Goal: Transaction & Acquisition: Download file/media

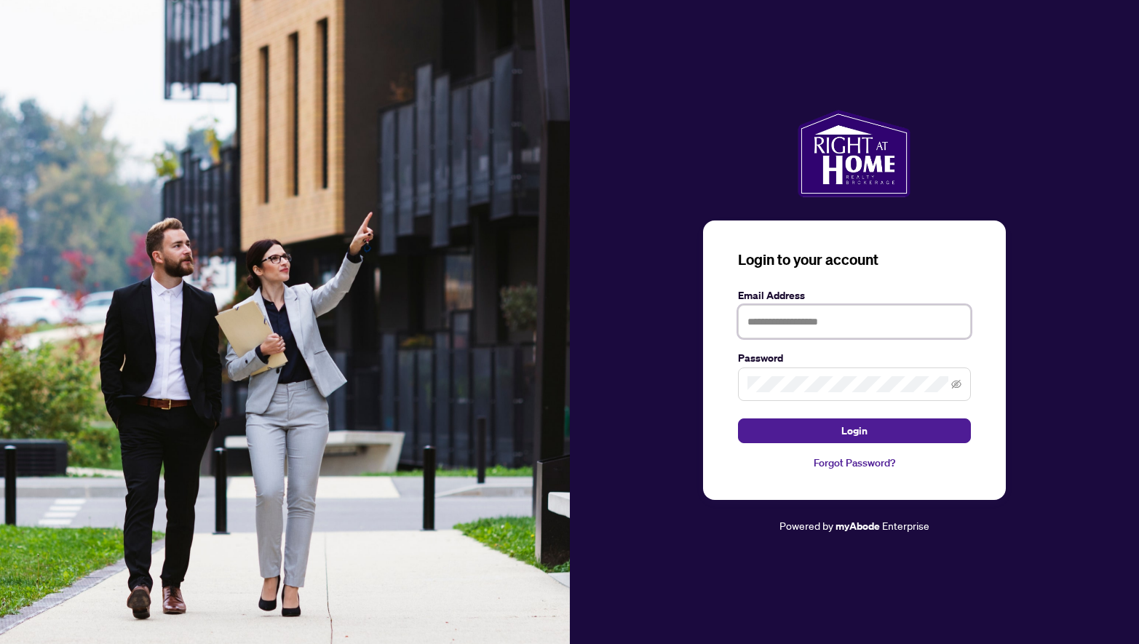
type input "**********"
click at [854, 430] on button "Login" at bounding box center [854, 431] width 233 height 25
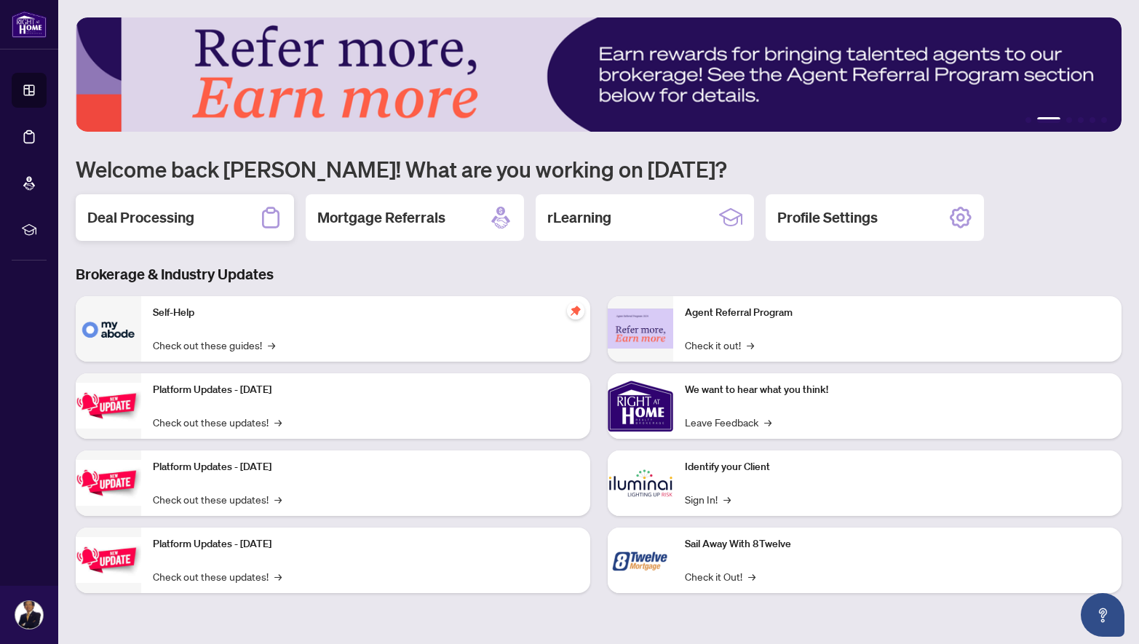
click at [170, 221] on h2 "Deal Processing" at bounding box center [140, 217] width 107 height 20
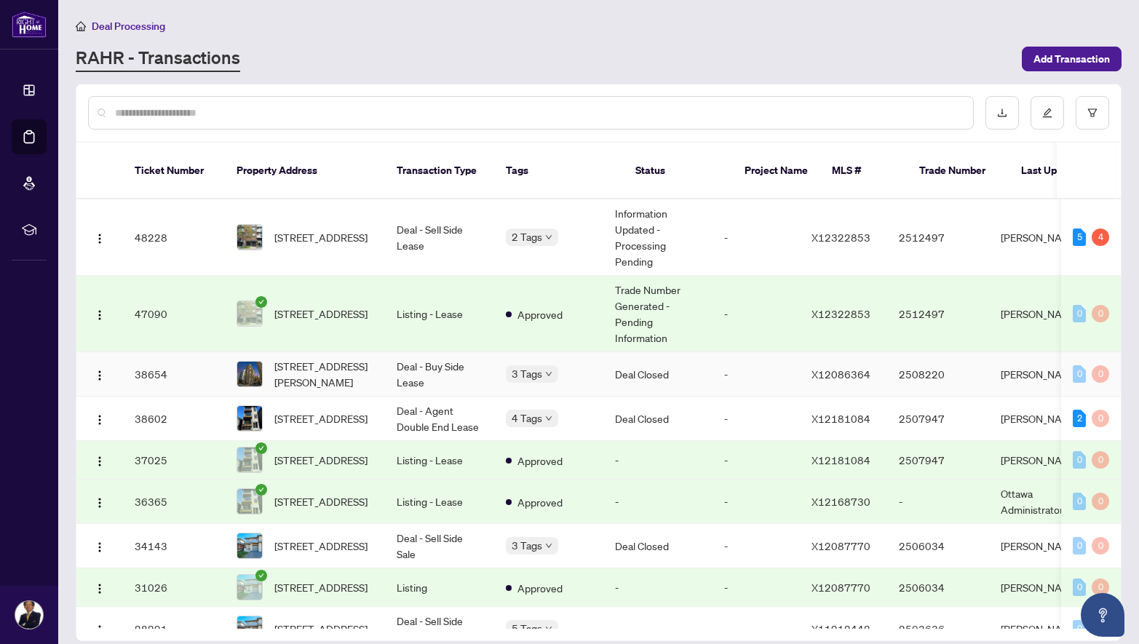
click at [257, 362] on img at bounding box center [249, 374] width 25 height 25
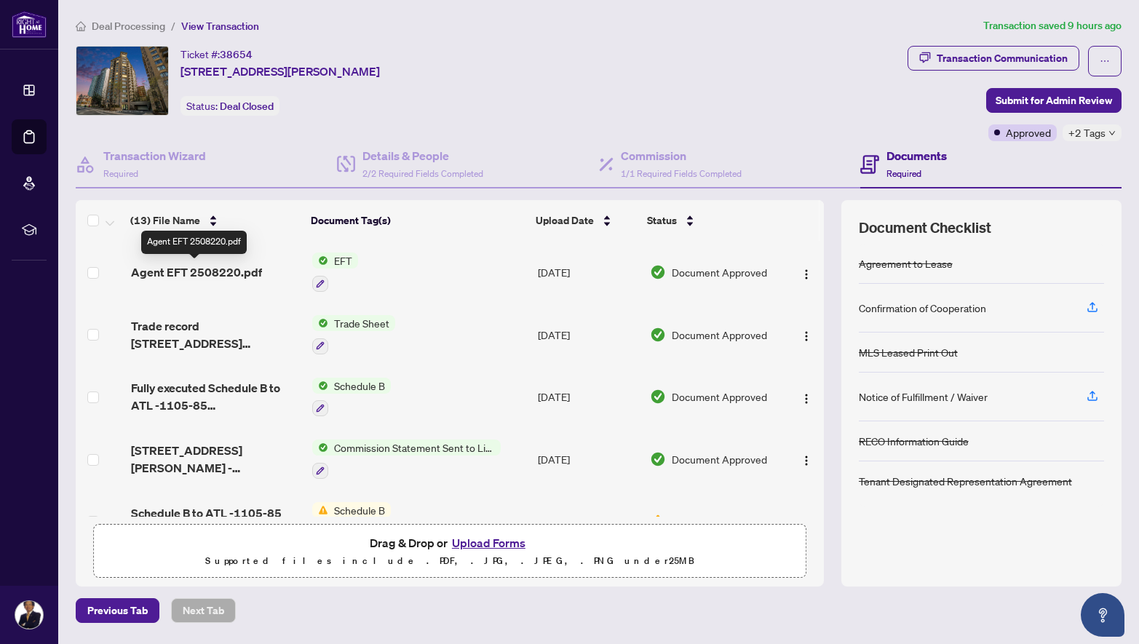
click at [197, 270] on span "Agent EFT 2508220.pdf" at bounding box center [196, 272] width 131 height 17
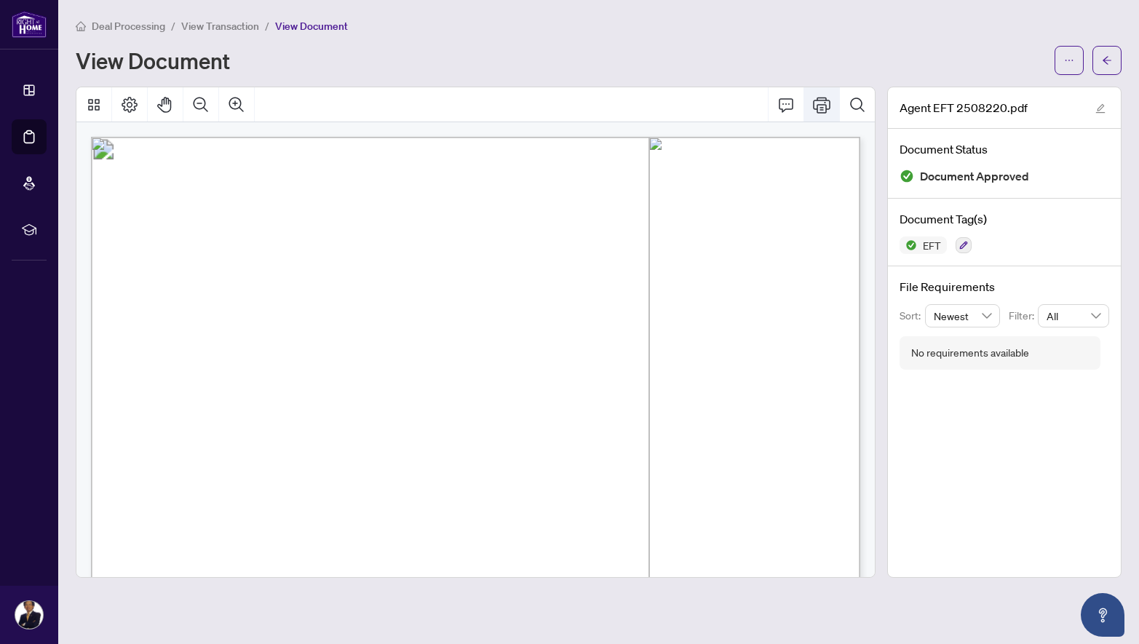
click at [826, 101] on icon "Print" at bounding box center [821, 105] width 17 height 16
click at [1067, 58] on icon "ellipsis" at bounding box center [1069, 60] width 10 height 10
click at [970, 98] on span "Download" at bounding box center [1017, 92] width 111 height 16
